Goal: Task Accomplishment & Management: Manage account settings

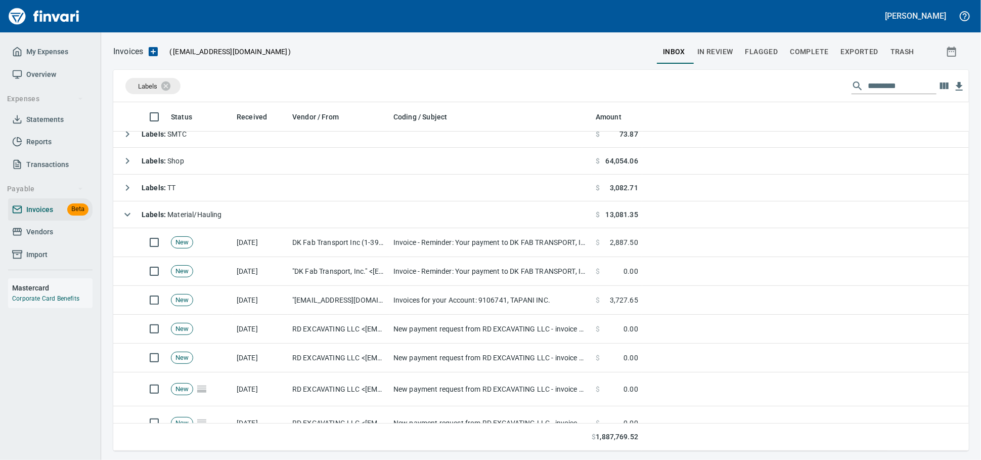
scroll to position [56, 0]
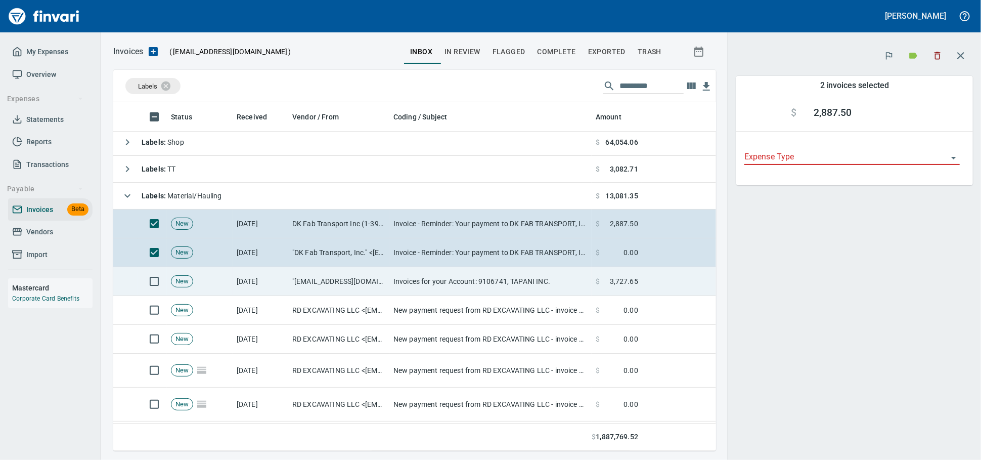
scroll to position [339, 585]
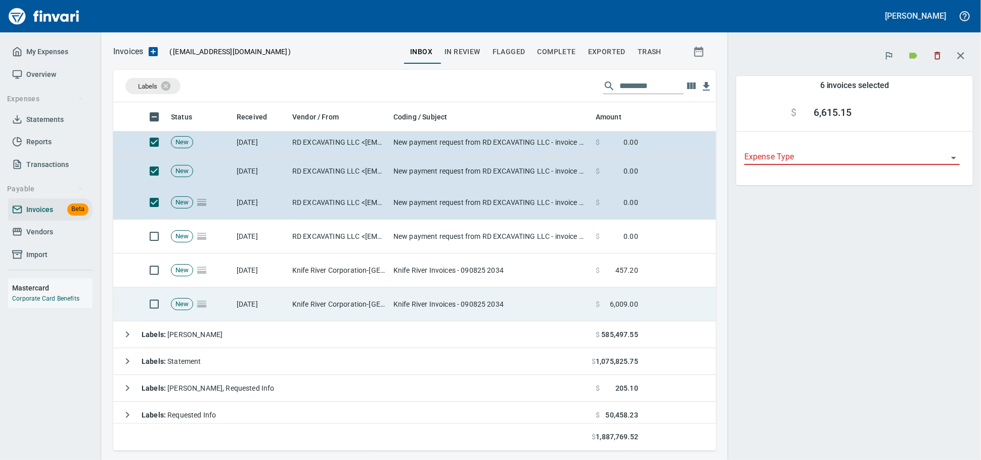
scroll to position [224, 0]
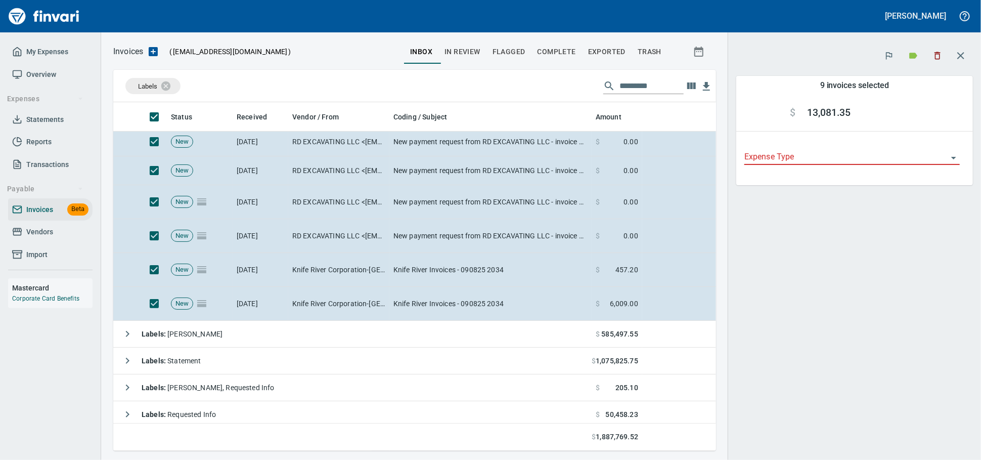
click at [938, 57] on icon "button" at bounding box center [937, 56] width 10 height 10
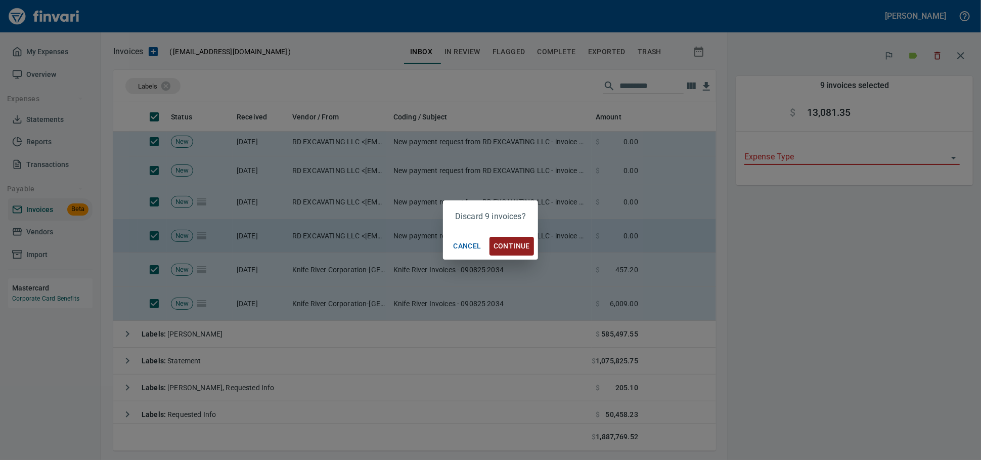
click at [512, 245] on span "Continue" at bounding box center [511, 246] width 36 height 13
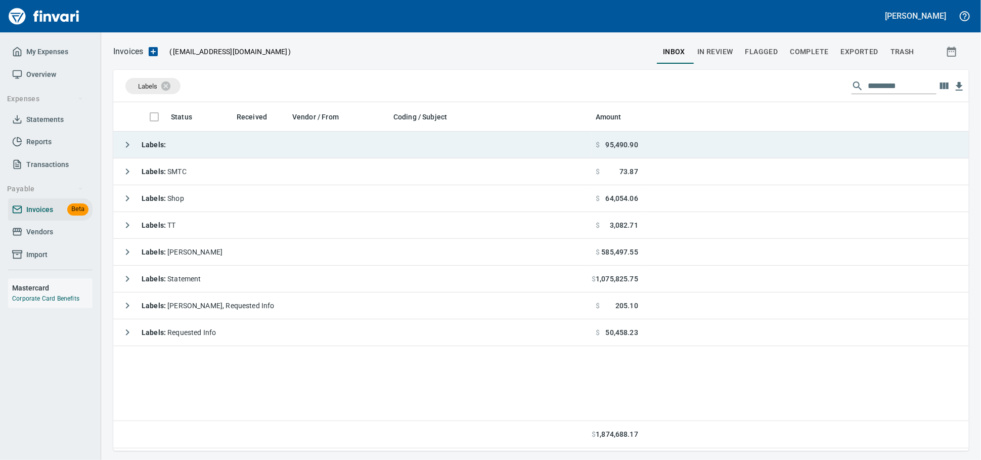
click at [166, 153] on div "Labels :" at bounding box center [141, 144] width 49 height 20
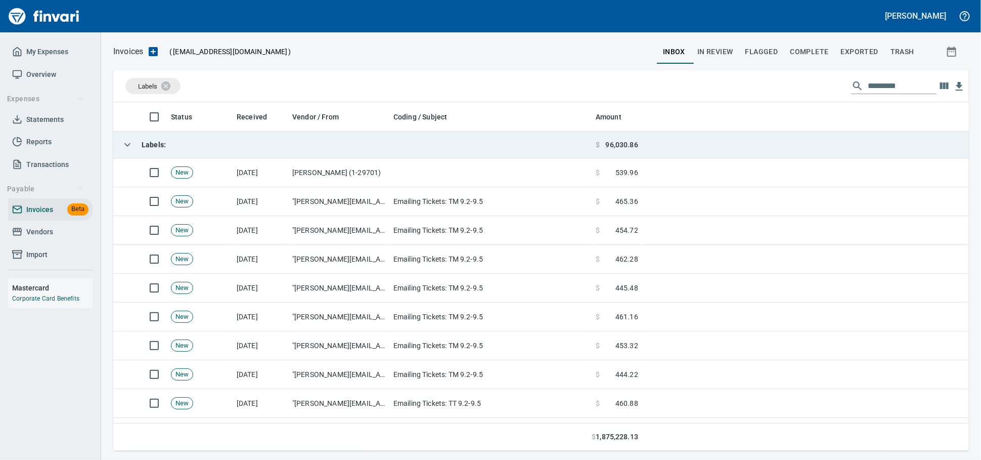
click at [152, 148] on strong "Labels :" at bounding box center [154, 145] width 24 height 8
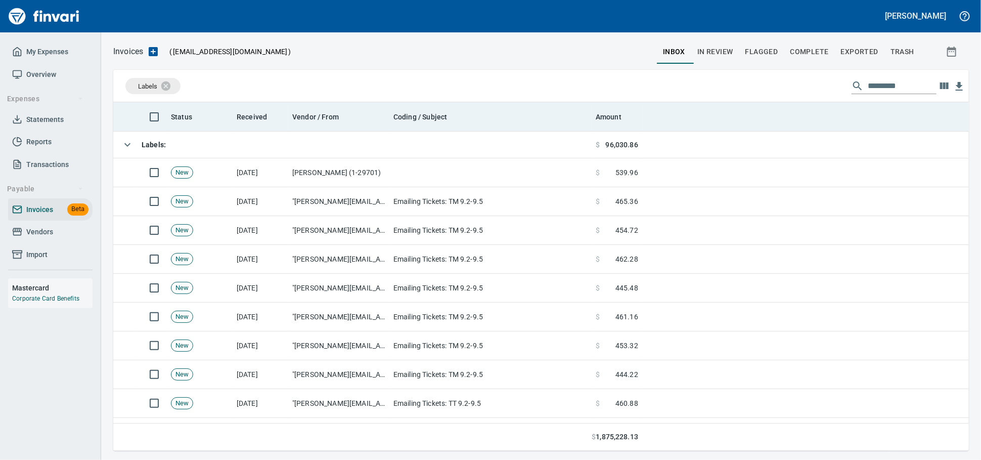
scroll to position [339, 846]
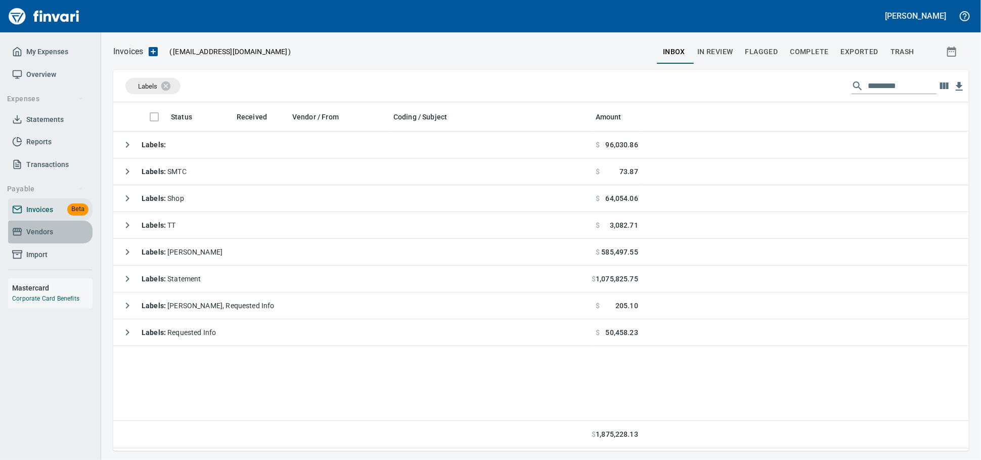
click at [46, 238] on span "Vendors" at bounding box center [39, 231] width 27 height 13
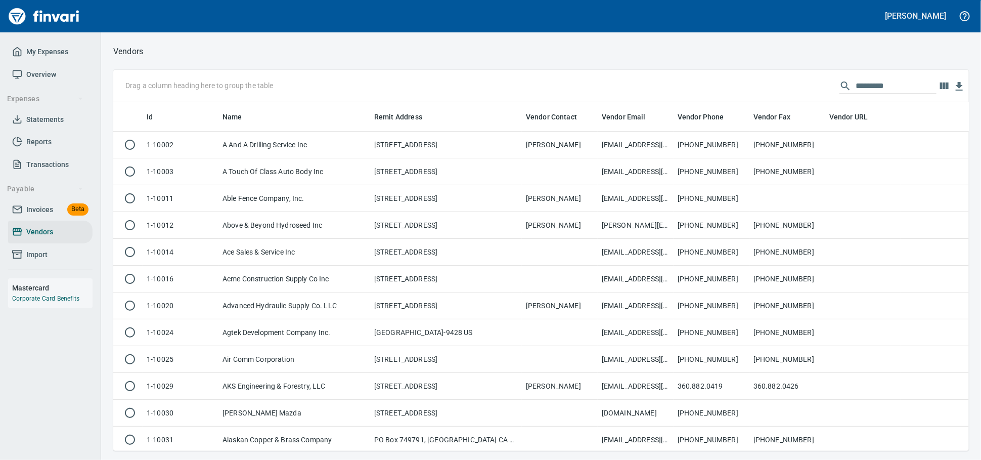
scroll to position [339, 838]
click at [856, 83] on input "text" at bounding box center [895, 86] width 81 height 16
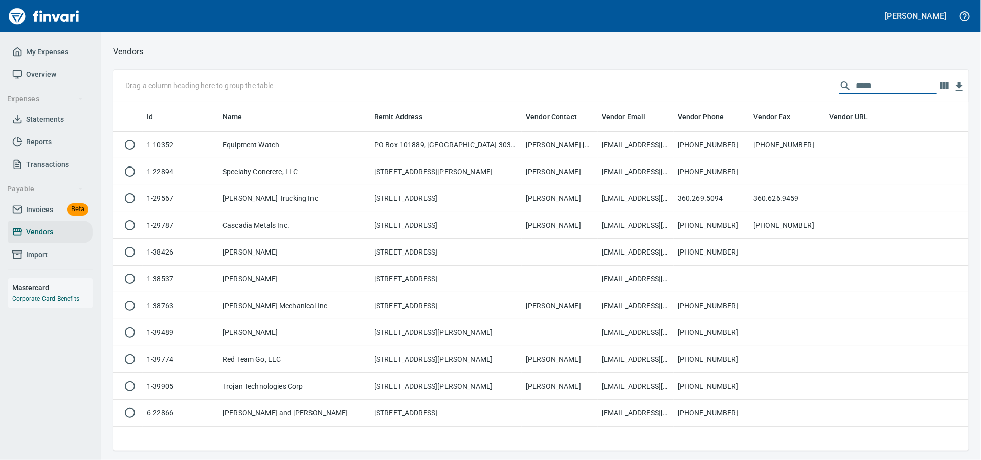
scroll to position [339, 846]
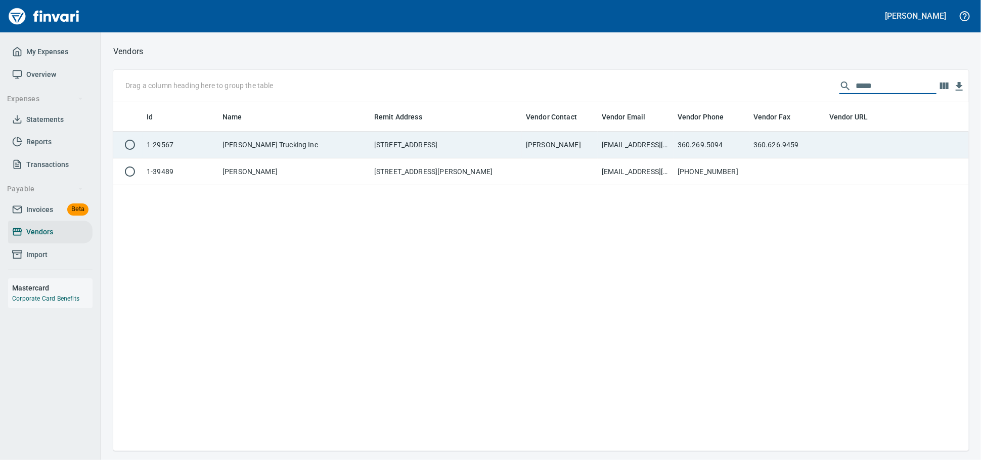
type input "*****"
click at [547, 142] on td "[PERSON_NAME]" at bounding box center [560, 144] width 76 height 27
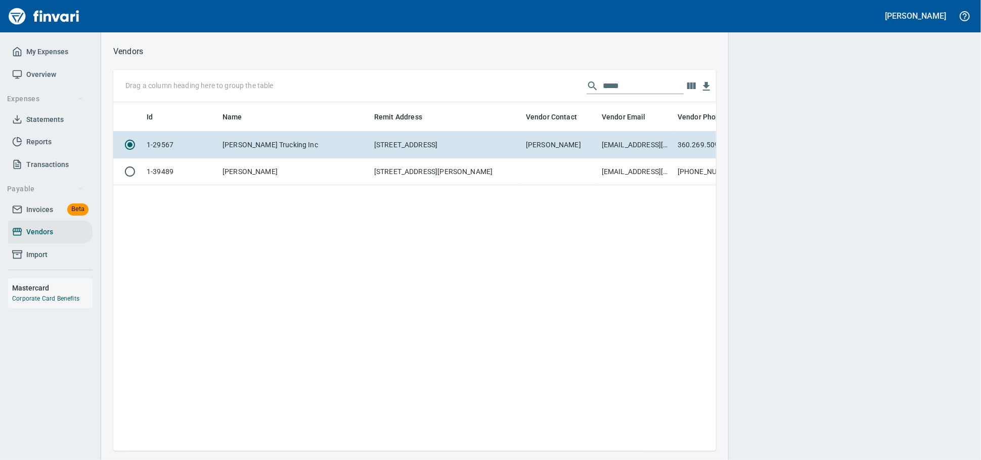
scroll to position [331, 594]
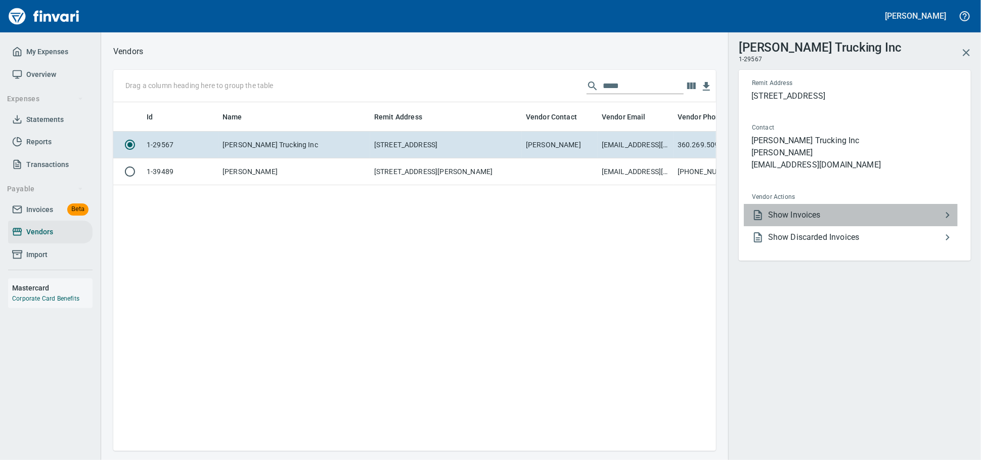
click at [852, 221] on span "Show Invoices" at bounding box center [854, 215] width 173 height 12
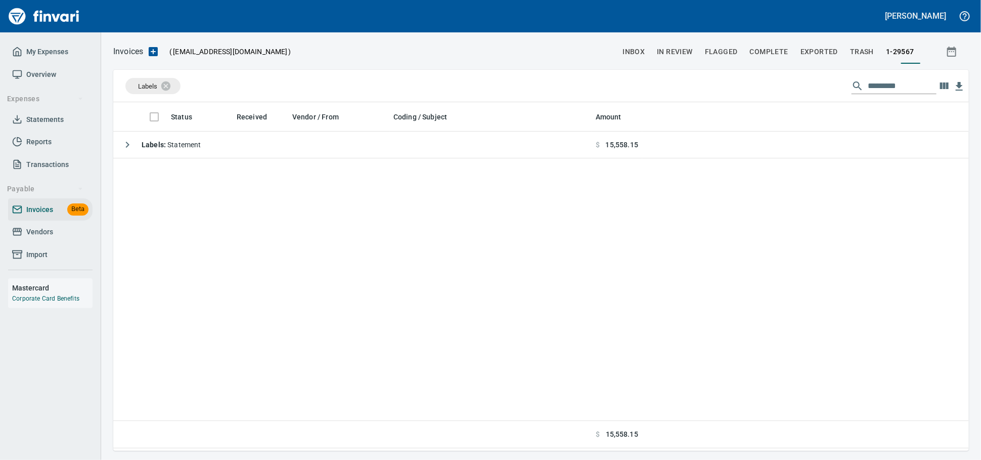
scroll to position [1, 1]
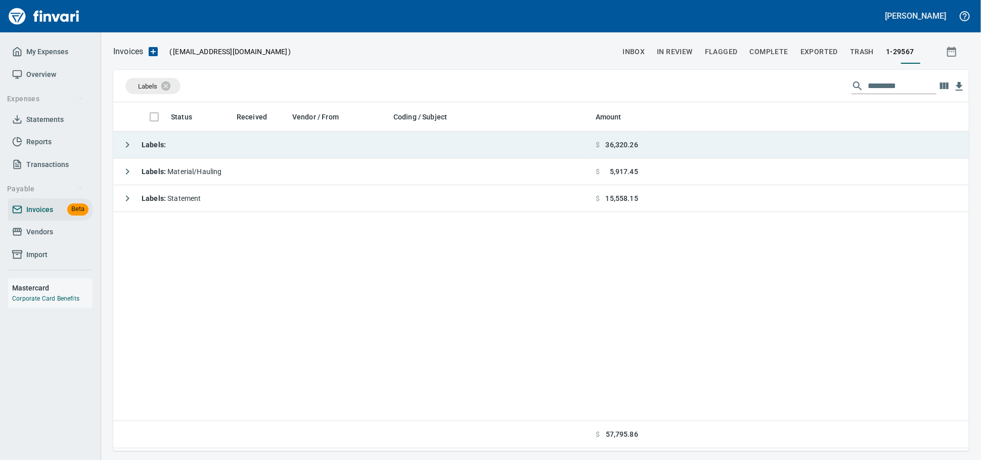
click at [389, 149] on td "Labels :" at bounding box center [352, 144] width 478 height 27
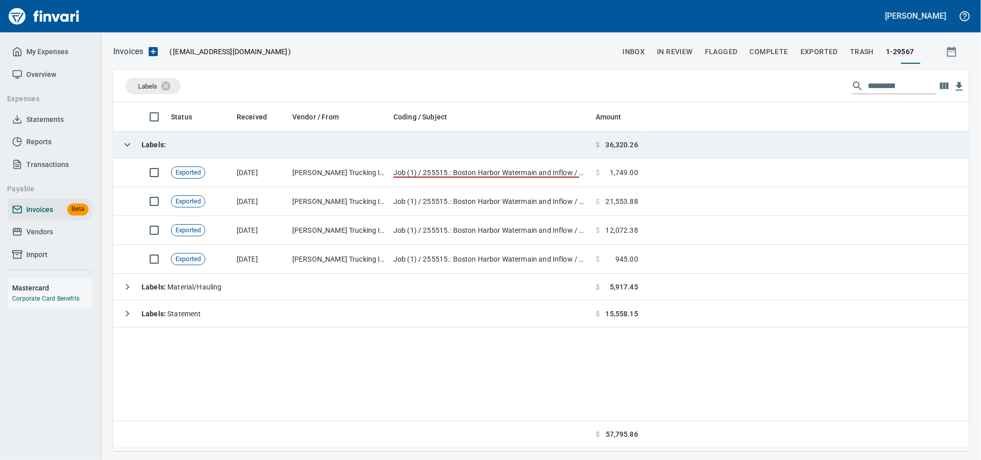
scroll to position [339, 846]
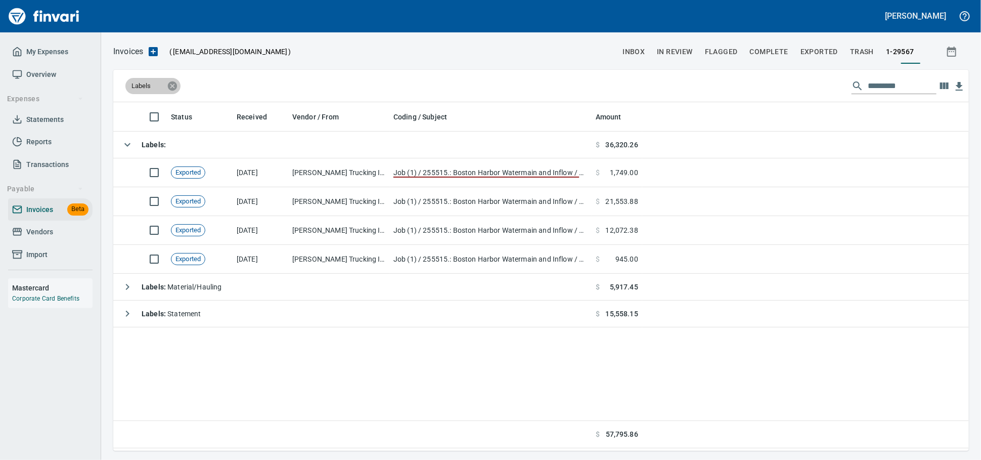
click at [169, 89] on icon at bounding box center [172, 85] width 11 height 11
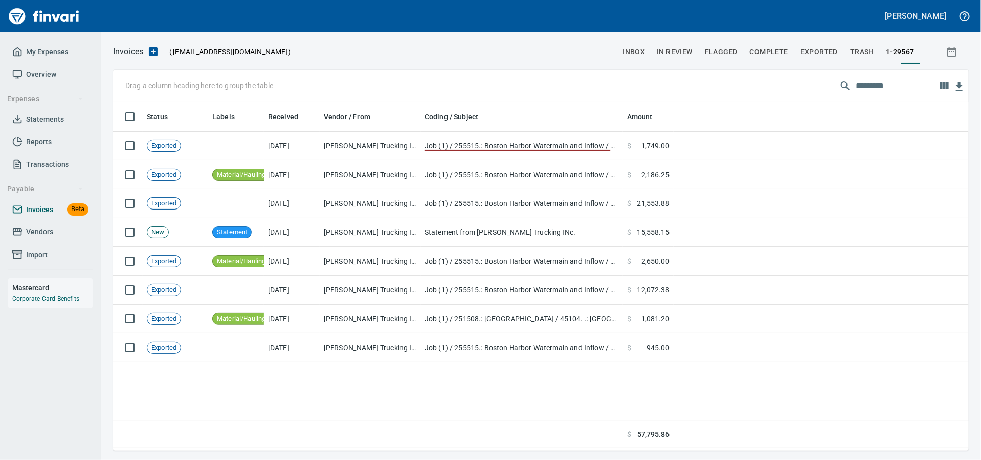
click at [32, 216] on span "Invoices" at bounding box center [39, 209] width 27 height 13
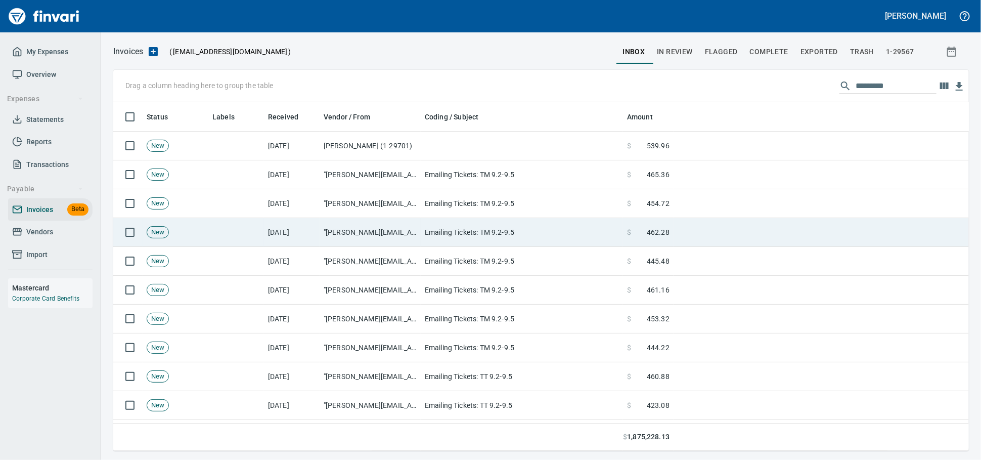
scroll to position [339, 838]
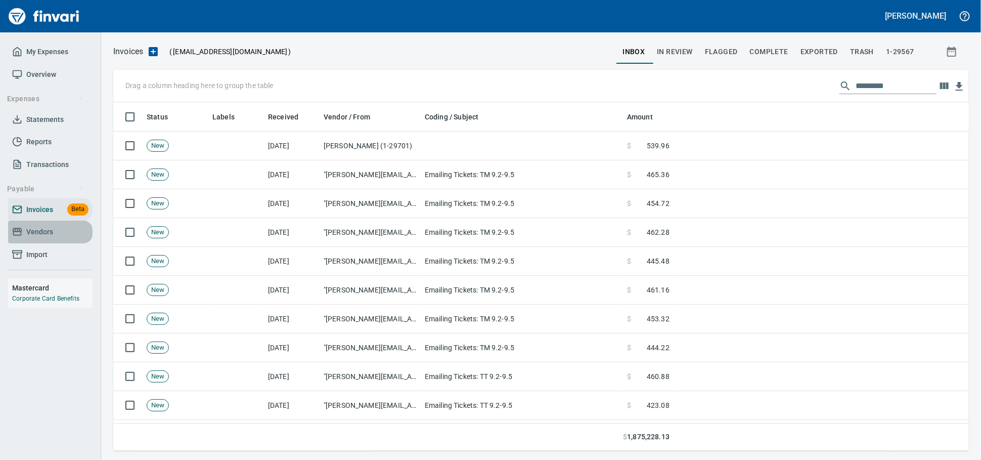
click at [53, 238] on span "Vendors" at bounding box center [39, 231] width 27 height 13
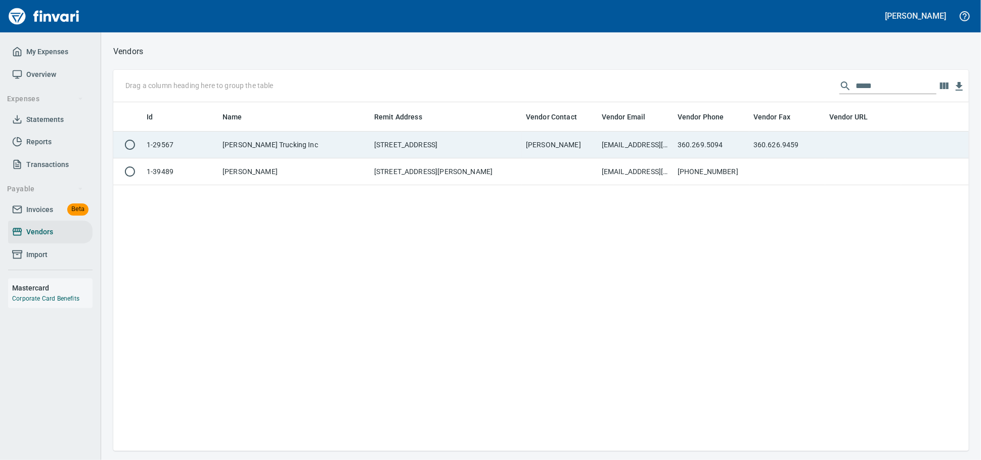
scroll to position [339, 846]
click at [518, 138] on td "[STREET_ADDRESS]" at bounding box center [446, 144] width 152 height 27
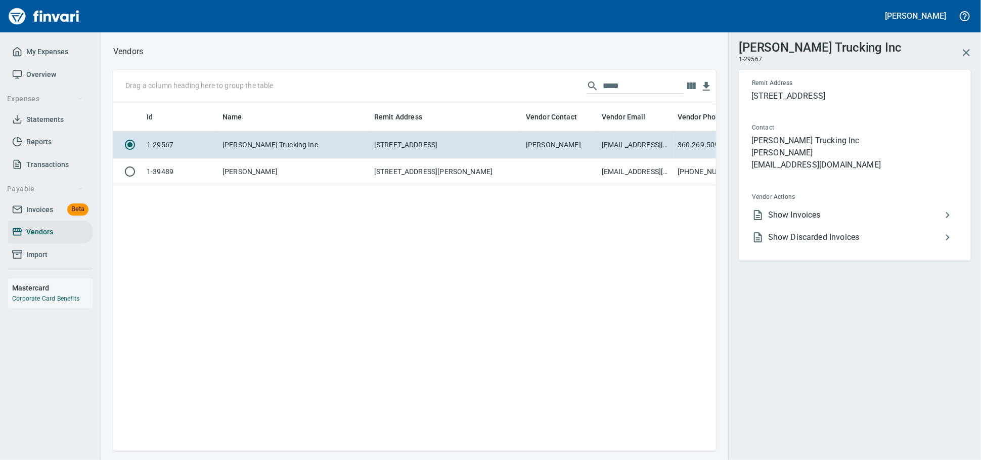
scroll to position [331, 594]
click at [829, 243] on span "Show Discarded Invoices" at bounding box center [854, 237] width 173 height 12
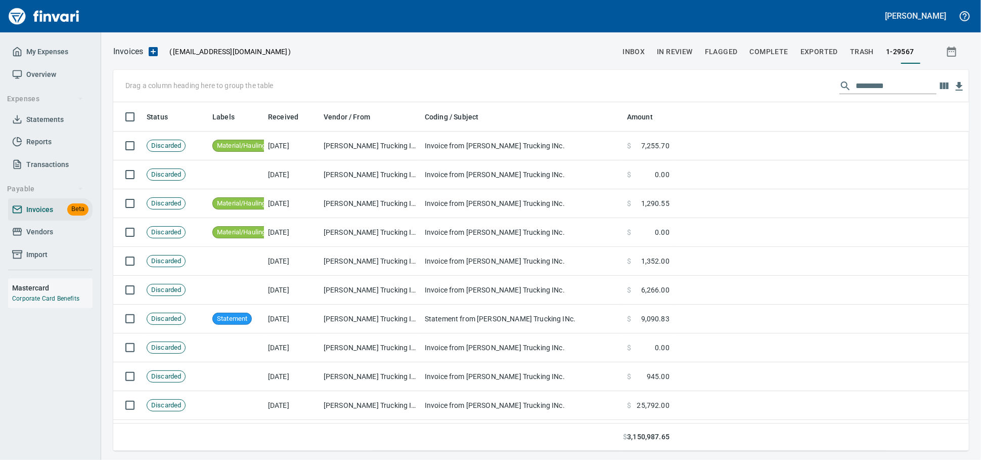
scroll to position [339, 838]
click at [942, 85] on icon "button" at bounding box center [944, 85] width 9 height 7
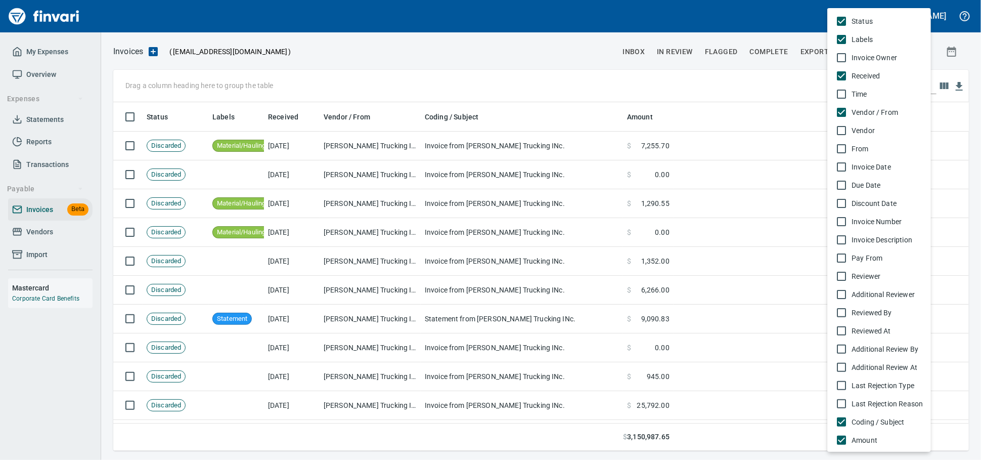
click at [860, 227] on span "Invoice Number" at bounding box center [886, 221] width 71 height 10
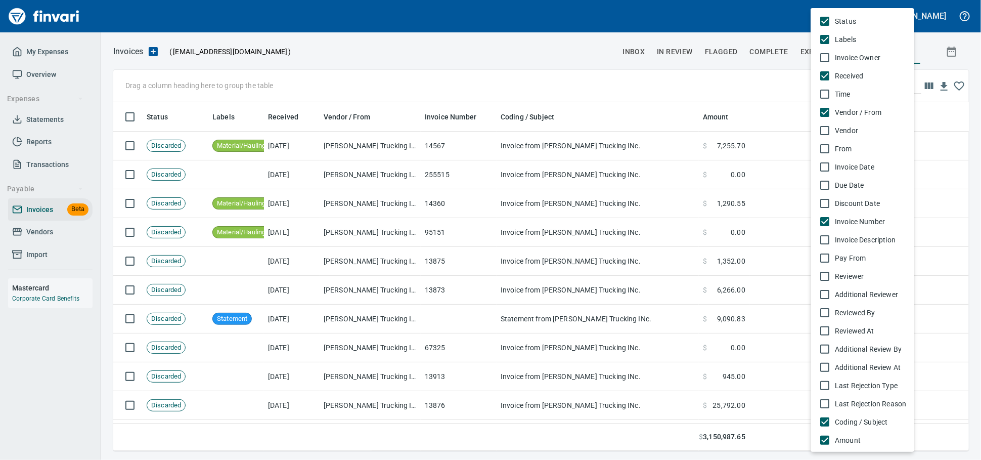
click at [448, 116] on div at bounding box center [490, 230] width 981 height 460
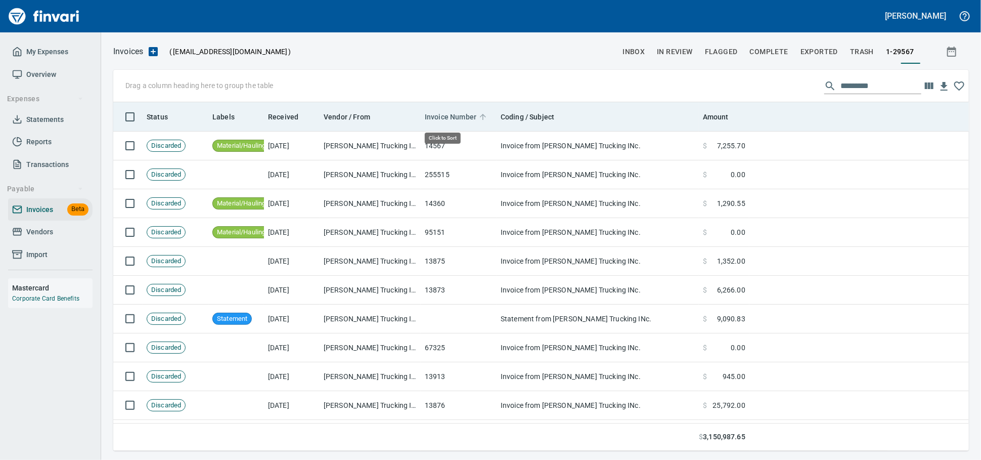
click at [447, 119] on span "Invoice Number" at bounding box center [451, 117] width 52 height 12
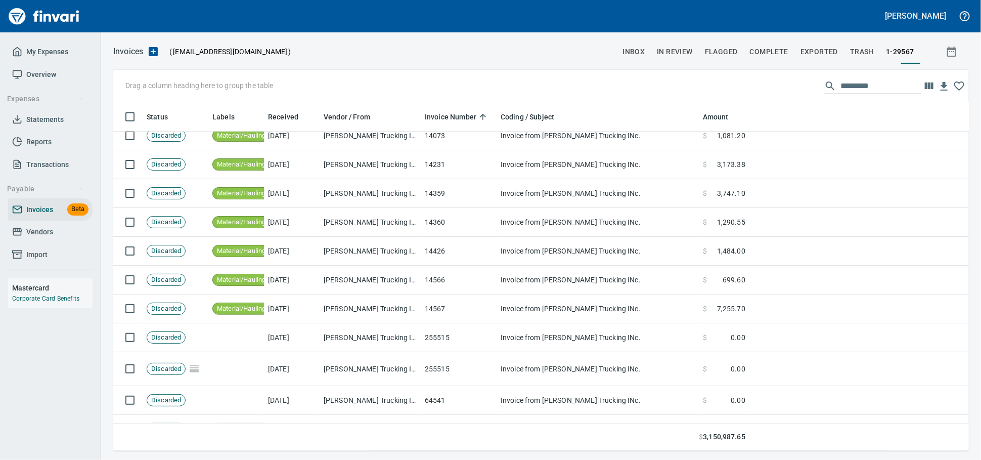
scroll to position [0, 0]
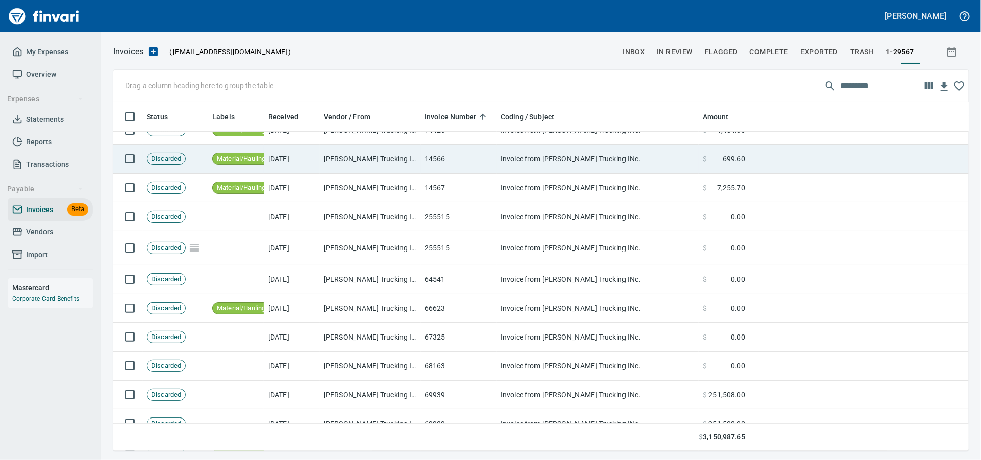
click at [466, 169] on td "14566" at bounding box center [459, 159] width 76 height 29
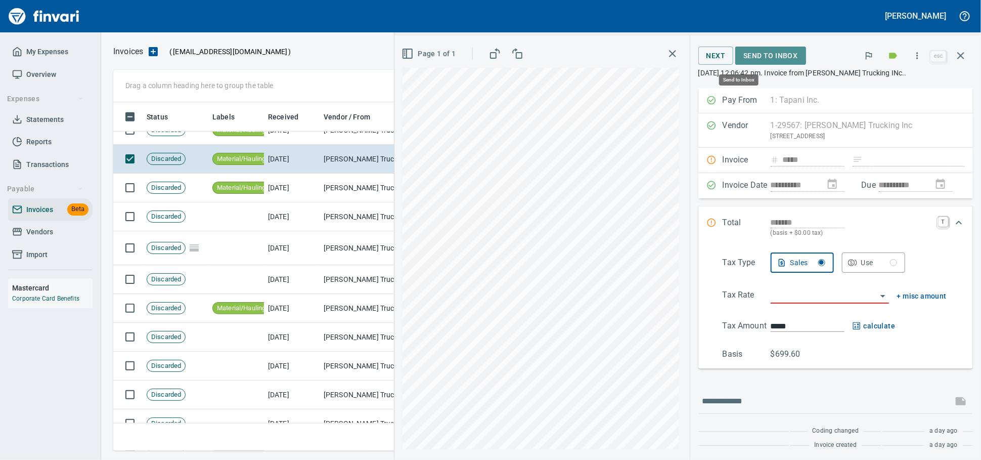
click at [761, 61] on span "Send to Inbox" at bounding box center [770, 56] width 54 height 13
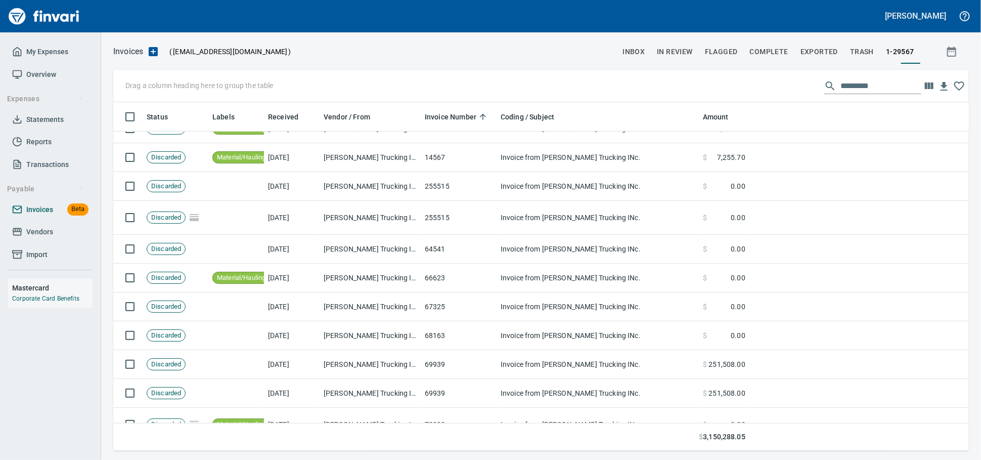
drag, startPoint x: 32, startPoint y: 225, endPoint x: 38, endPoint y: 226, distance: 6.7
click at [32, 216] on span "Invoices" at bounding box center [39, 209] width 27 height 13
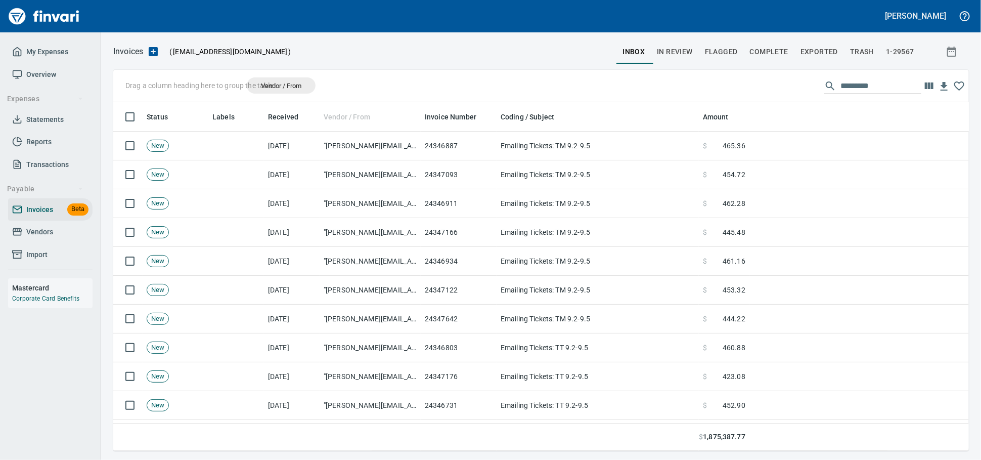
drag, startPoint x: 345, startPoint y: 112, endPoint x: 226, endPoint y: 89, distance: 121.5
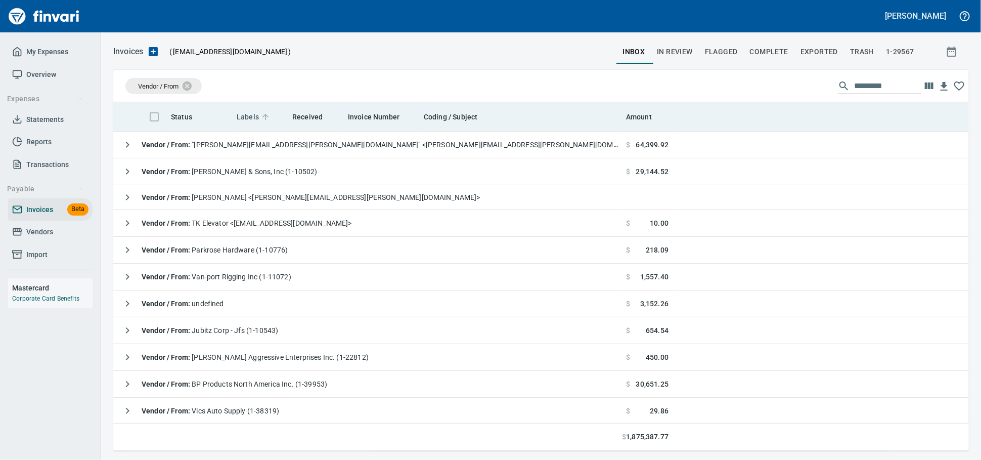
click at [250, 114] on span "Labels" at bounding box center [248, 117] width 22 height 12
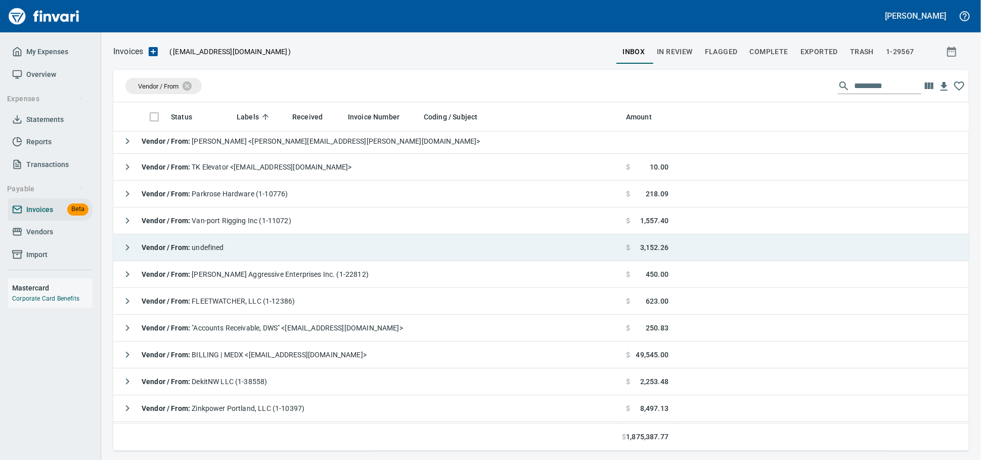
click at [370, 252] on td "Vendor / From : undefined" at bounding box center [367, 247] width 509 height 27
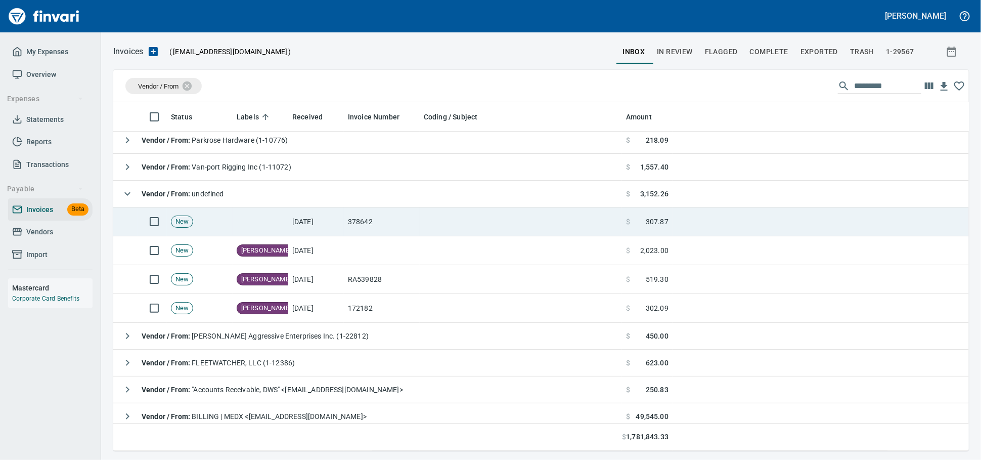
click at [410, 221] on td "378642" at bounding box center [382, 221] width 76 height 29
